Goal: Task Accomplishment & Management: Complete application form

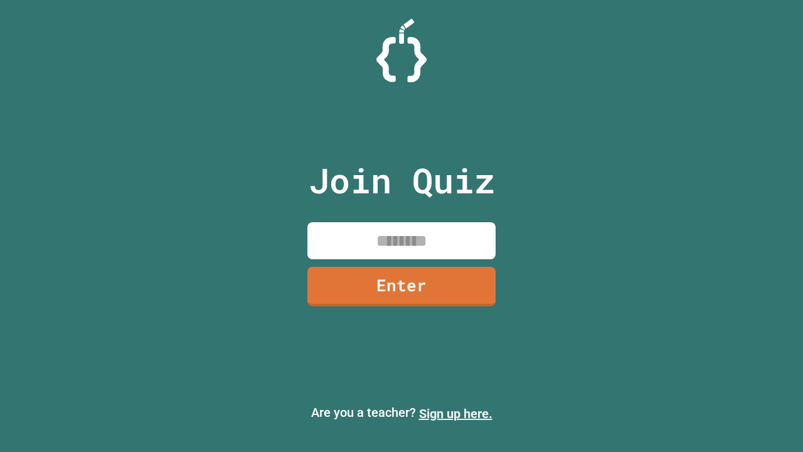
click at [450, 413] on link "Sign up here." at bounding box center [455, 413] width 73 height 15
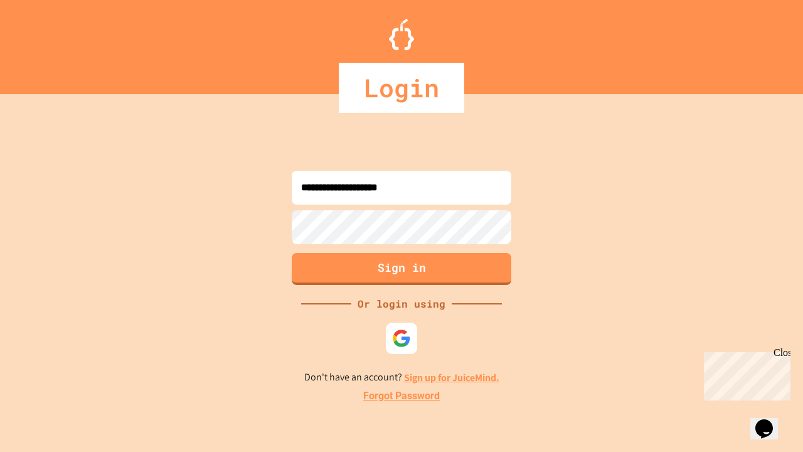
type input "**********"
